Goal: Transaction & Acquisition: Purchase product/service

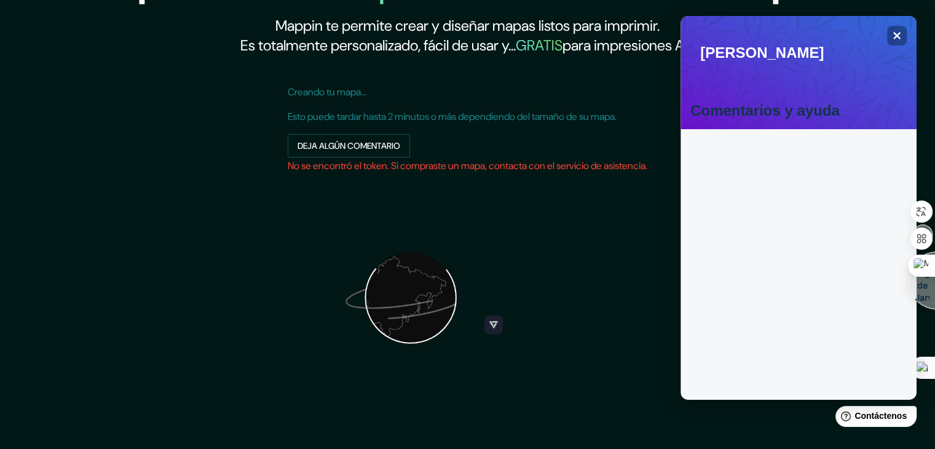
scroll to position [135, 0]
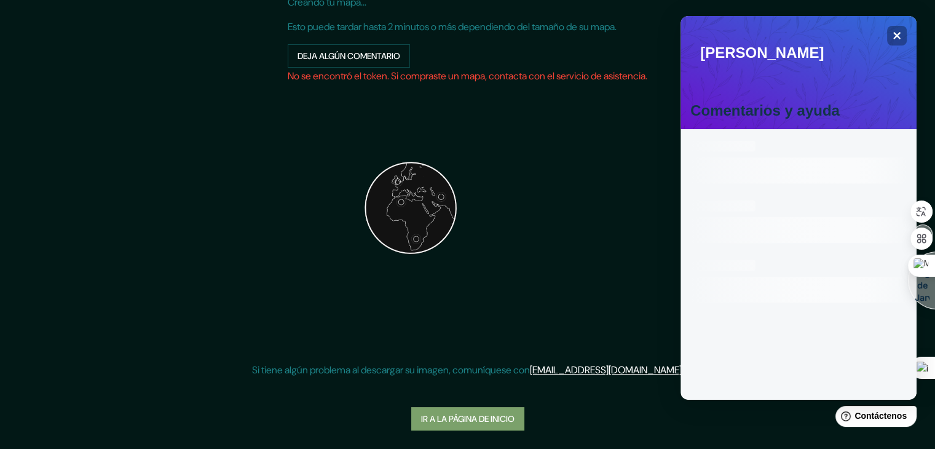
click at [476, 423] on font "Ir a la página de inicio" at bounding box center [467, 419] width 93 height 16
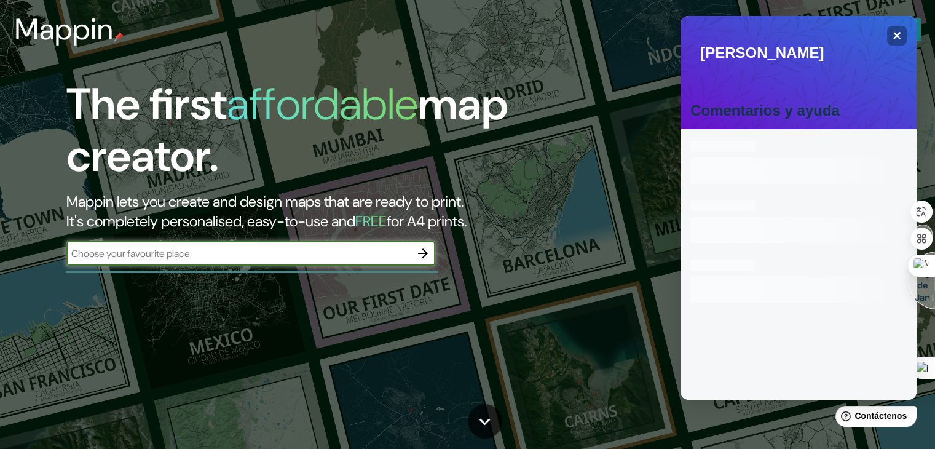
click at [258, 258] on input "text" at bounding box center [238, 254] width 344 height 14
type input "chiclayo"
click at [425, 260] on icon "button" at bounding box center [423, 253] width 15 height 15
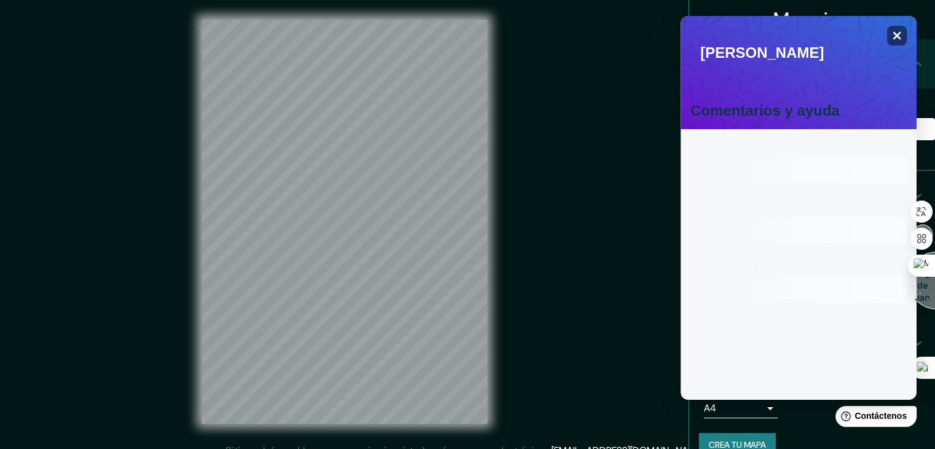
click at [892, 34] on icon "Close" at bounding box center [896, 35] width 9 height 9
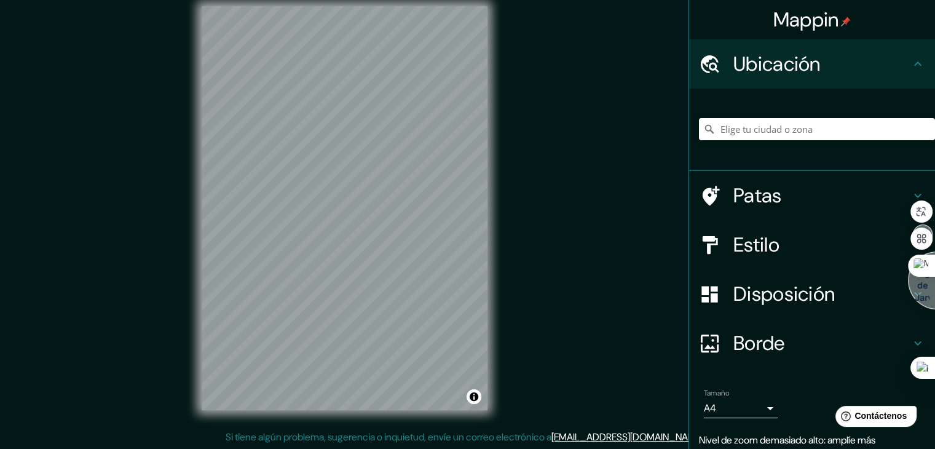
scroll to position [14, 0]
click at [564, 264] on div "Mappin Ubicación Patas Estilo Disposición Borde Elige un borde. Consejo : puede…" at bounding box center [467, 217] width 935 height 463
click at [433, 229] on div "Mappin Ubicación Patas Estilo Disposición Borde Elige un borde. Consejo : puede…" at bounding box center [467, 217] width 935 height 463
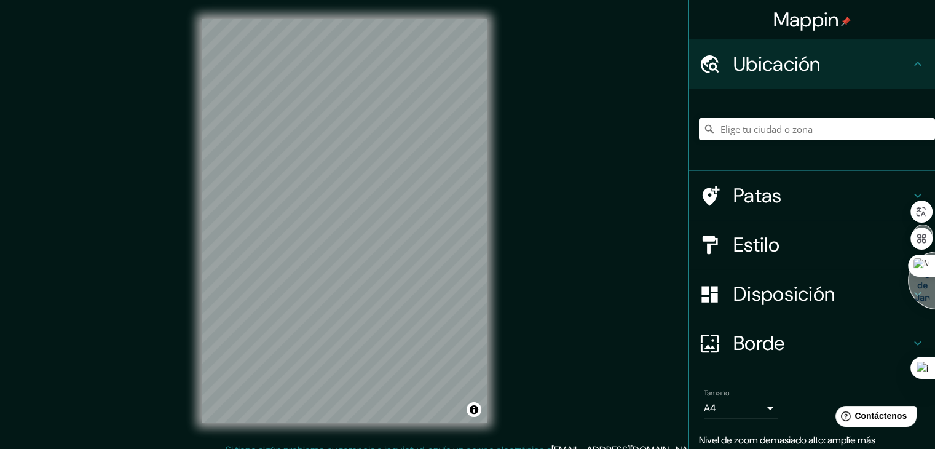
scroll to position [0, 0]
click at [429, 237] on div "© Mapbox © OpenStreetMap Improve this map" at bounding box center [344, 221] width 325 height 443
click at [910, 193] on icon at bounding box center [917, 195] width 15 height 15
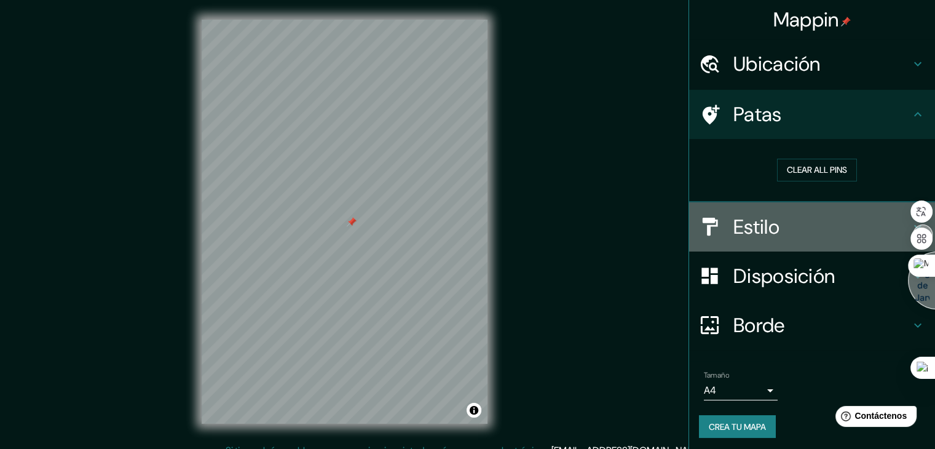
click at [886, 217] on h4 "Estilo" at bounding box center [821, 227] width 177 height 25
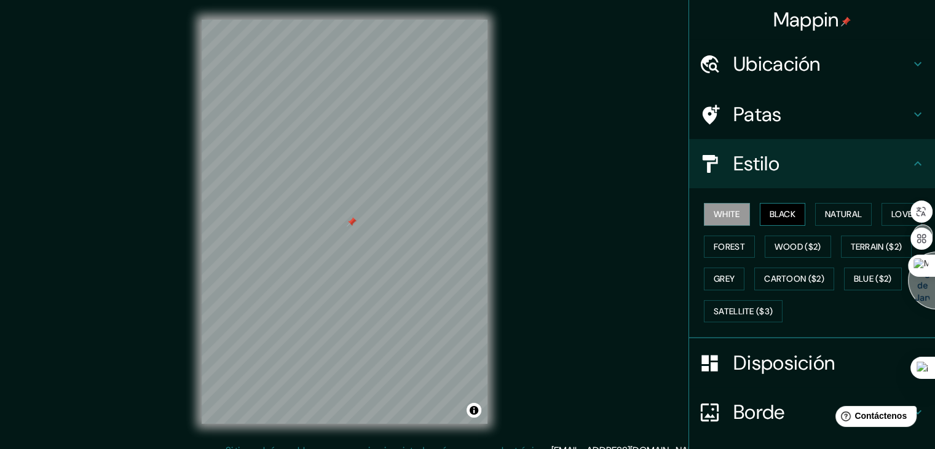
click at [788, 217] on button "Black" at bounding box center [783, 214] width 46 height 23
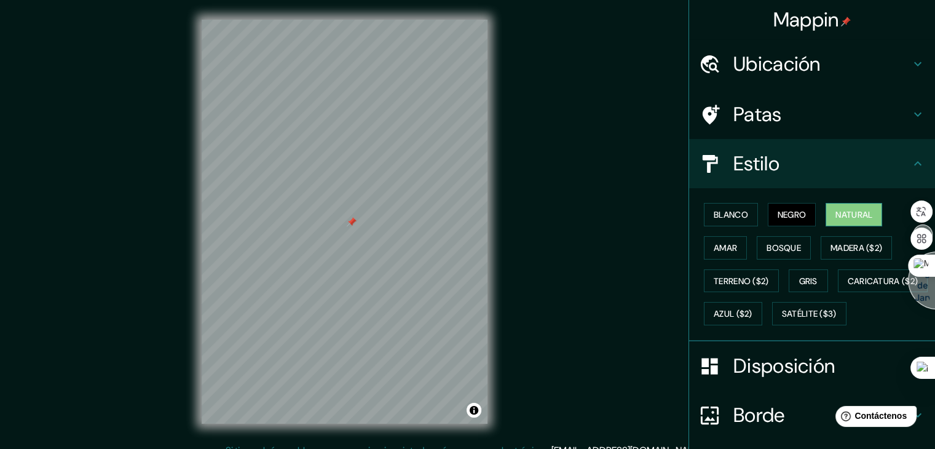
click at [826, 216] on button "Natural" at bounding box center [854, 214] width 57 height 23
click at [347, 231] on div at bounding box center [349, 227] width 10 height 10
click at [852, 243] on font "Madera ($2)" at bounding box center [857, 247] width 52 height 11
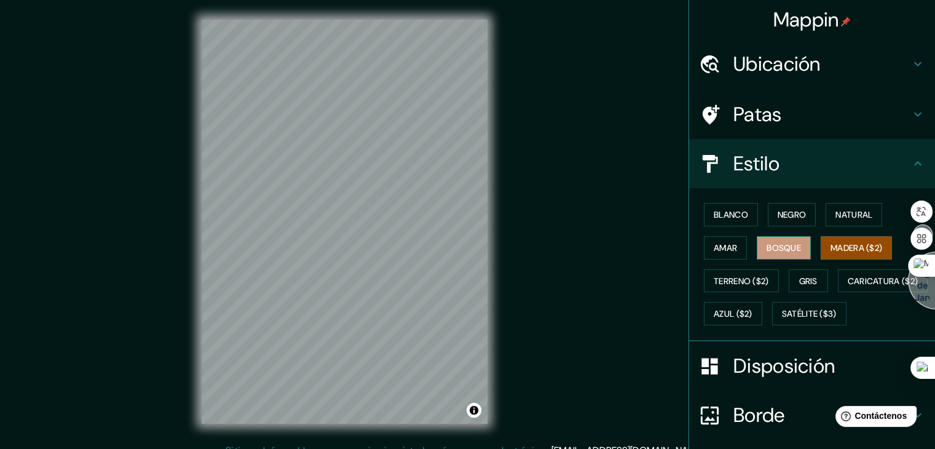
click at [780, 247] on font "Bosque" at bounding box center [784, 247] width 34 height 11
click at [725, 247] on font "Amar" at bounding box center [725, 247] width 23 height 11
click at [794, 245] on font "Bosque" at bounding box center [784, 247] width 34 height 11
click at [845, 209] on font "Natural" at bounding box center [853, 214] width 37 height 11
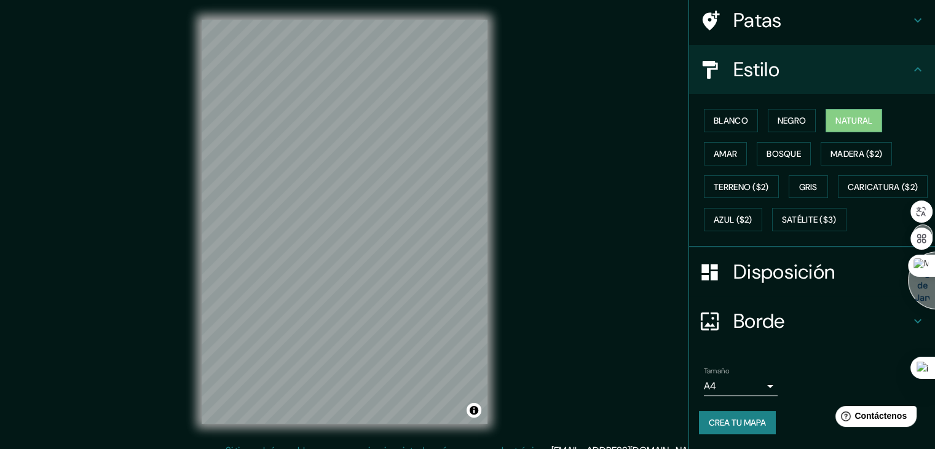
click at [811, 251] on div "Disposición" at bounding box center [812, 271] width 246 height 49
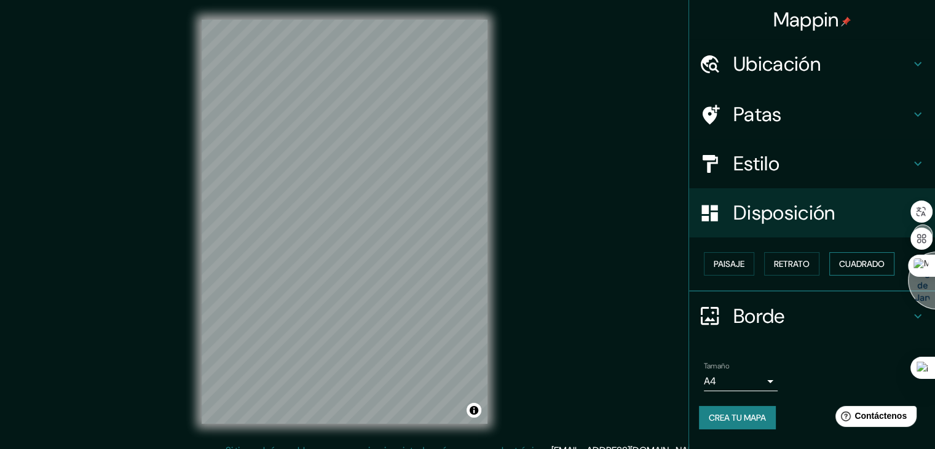
click at [855, 267] on font "Cuadrado" at bounding box center [861, 263] width 45 height 11
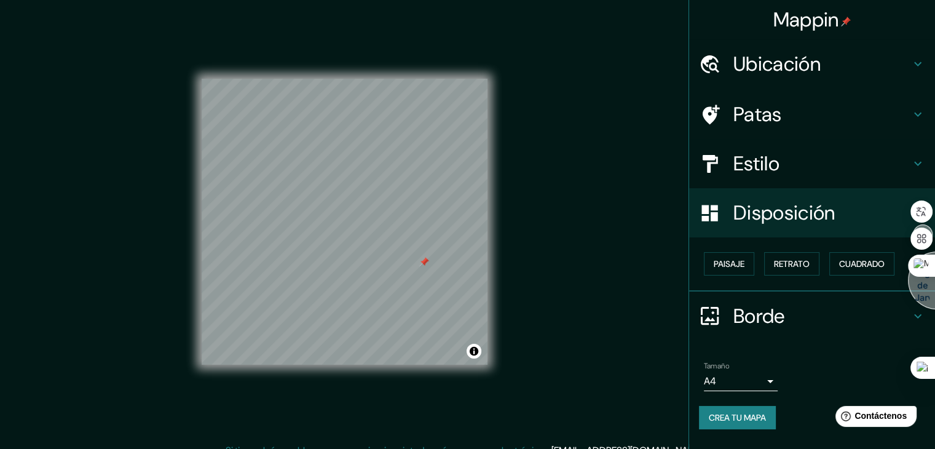
click at [419, 266] on div at bounding box center [424, 262] width 10 height 10
click at [421, 264] on div at bounding box center [423, 261] width 10 height 10
click at [743, 414] on font "Crea tu mapa" at bounding box center [737, 417] width 57 height 11
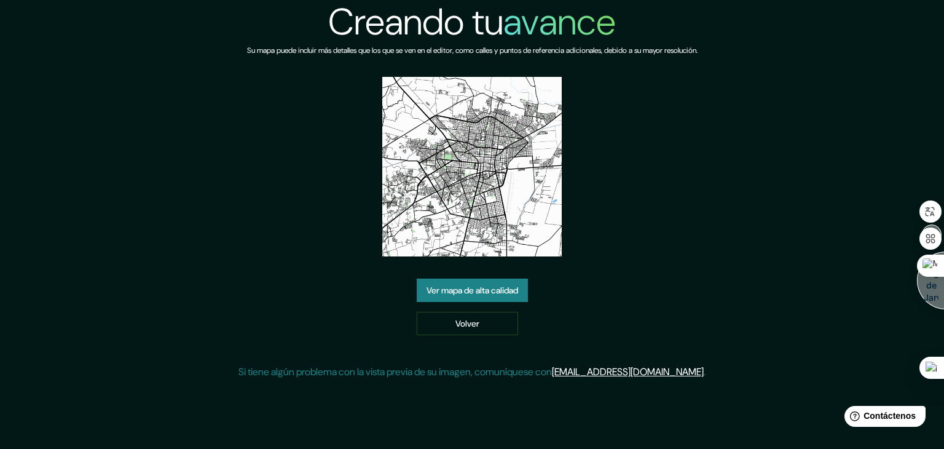
click at [634, 441] on div "Creando tu avance Su mapa puede incluir más detalles que los que se ven en el e…" at bounding box center [472, 224] width 944 height 449
click at [499, 283] on font "Ver mapa de alta calidad" at bounding box center [473, 290] width 92 height 16
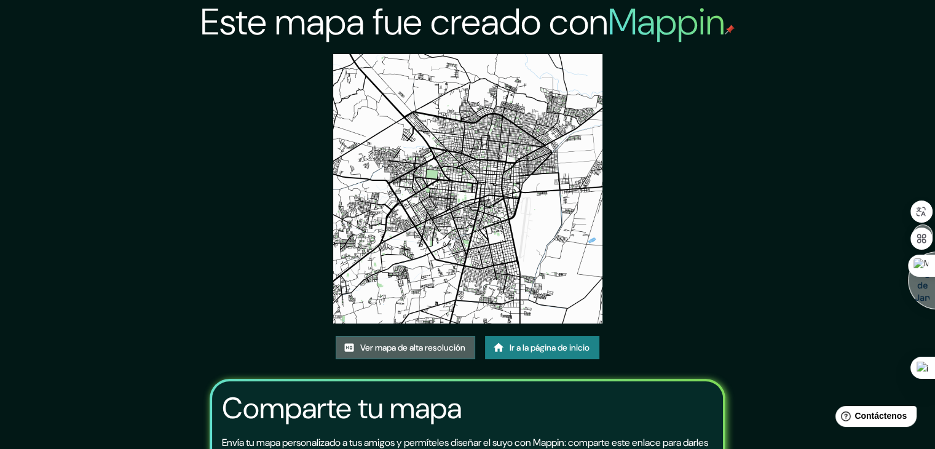
click at [428, 346] on font "Ver mapa de alta resolución" at bounding box center [412, 347] width 105 height 11
